Goal: Information Seeking & Learning: Learn about a topic

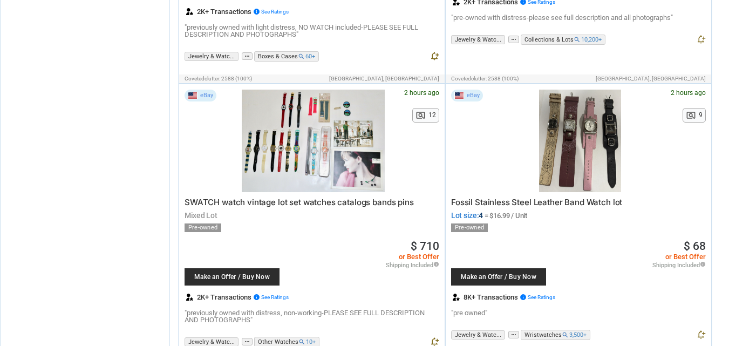
scroll to position [7123, 0]
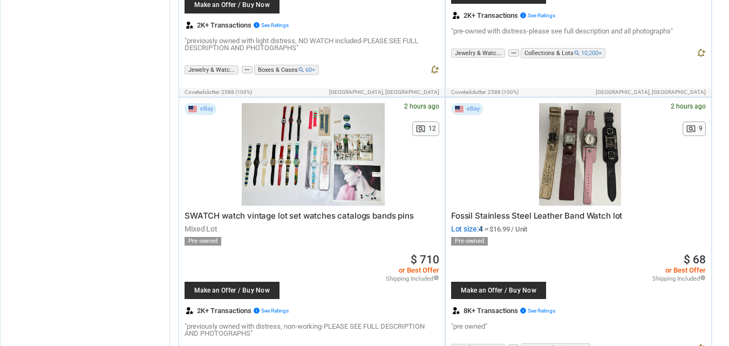
click at [200, 103] on div "eBay" at bounding box center [201, 109] width 32 height 12
click at [243, 103] on div at bounding box center [313, 154] width 160 height 103
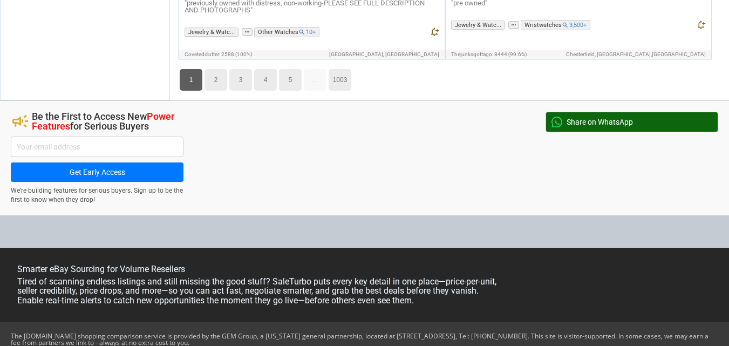
scroll to position [7447, 0]
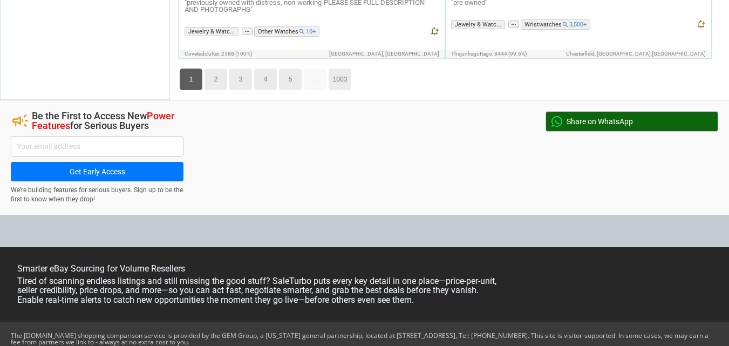
drag, startPoint x: 91, startPoint y: 310, endPoint x: 323, endPoint y: 309, distance: 232.1
click at [323, 322] on div "The [DOMAIN_NAME] shopping comparison service is provided by the GEM Group, a […" at bounding box center [364, 344] width 729 height 45
copy div "we may earn a fee from partners we link to - always at no extra cost to you."
click at [312, 178] on div "campaign Be the First to Access New Power Features for Serious Buyers Get Early…" at bounding box center [364, 157] width 729 height 115
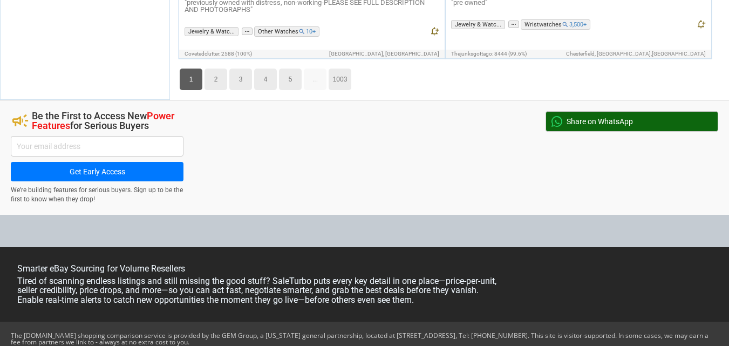
drag, startPoint x: 93, startPoint y: 307, endPoint x: 350, endPoint y: 308, distance: 257.4
click at [350, 322] on div "The [DOMAIN_NAME] shopping comparison service is provided by the GEM Group, a […" at bounding box center [364, 344] width 729 height 45
copy div "we may earn a fee from partners we link to - always at no extra cost to you."
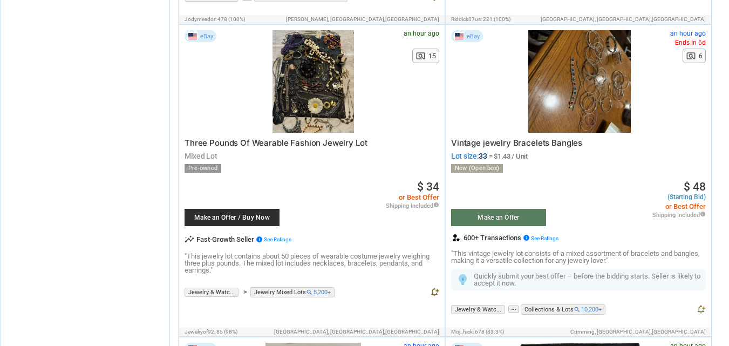
scroll to position [5396, 0]
